Goal: Task Accomplishment & Management: Use online tool/utility

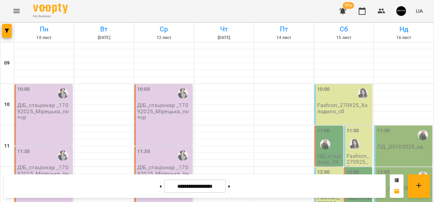
scroll to position [369, 0]
click at [160, 187] on button at bounding box center [161, 186] width 2 height 15
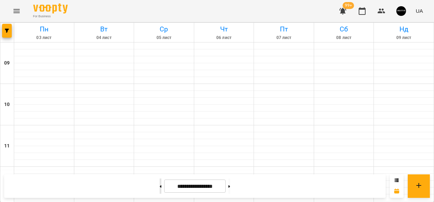
click at [160, 187] on button at bounding box center [161, 186] width 2 height 15
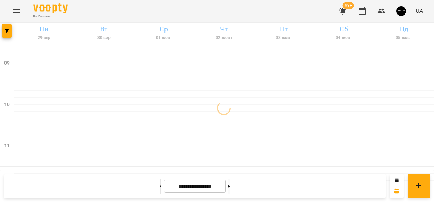
click at [160, 187] on button at bounding box center [161, 186] width 2 height 15
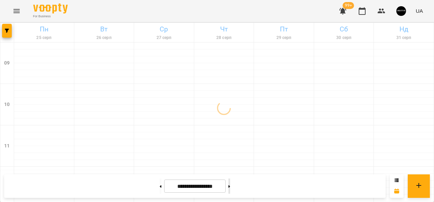
click at [230, 186] on button at bounding box center [229, 186] width 2 height 15
click at [230, 186] on icon at bounding box center [229, 186] width 2 height 3
type input "**********"
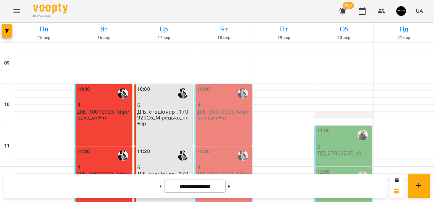
scroll to position [46, 0]
